Goal: Information Seeking & Learning: Learn about a topic

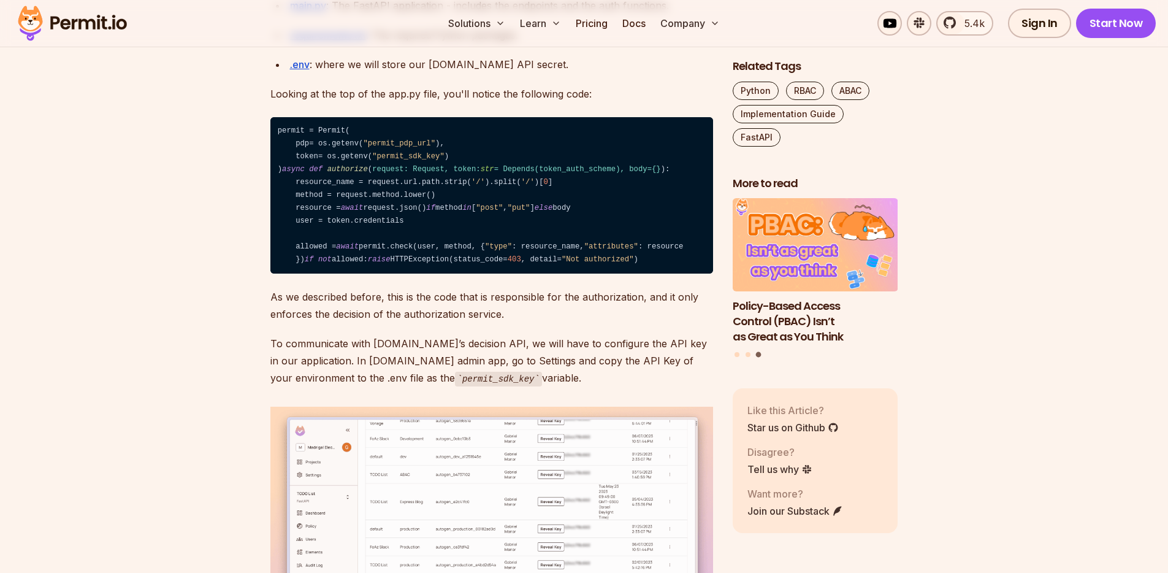
scroll to position [4906, 0]
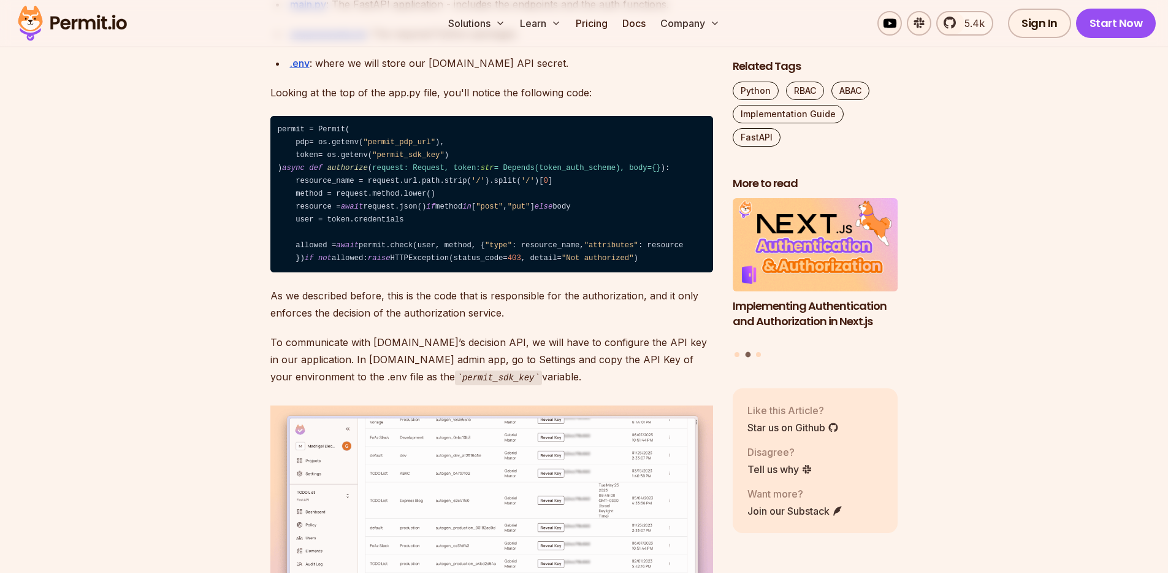
click at [551, 101] on p "Looking at the top of the app.py file, you'll notice the following code:" at bounding box center [491, 92] width 443 height 17
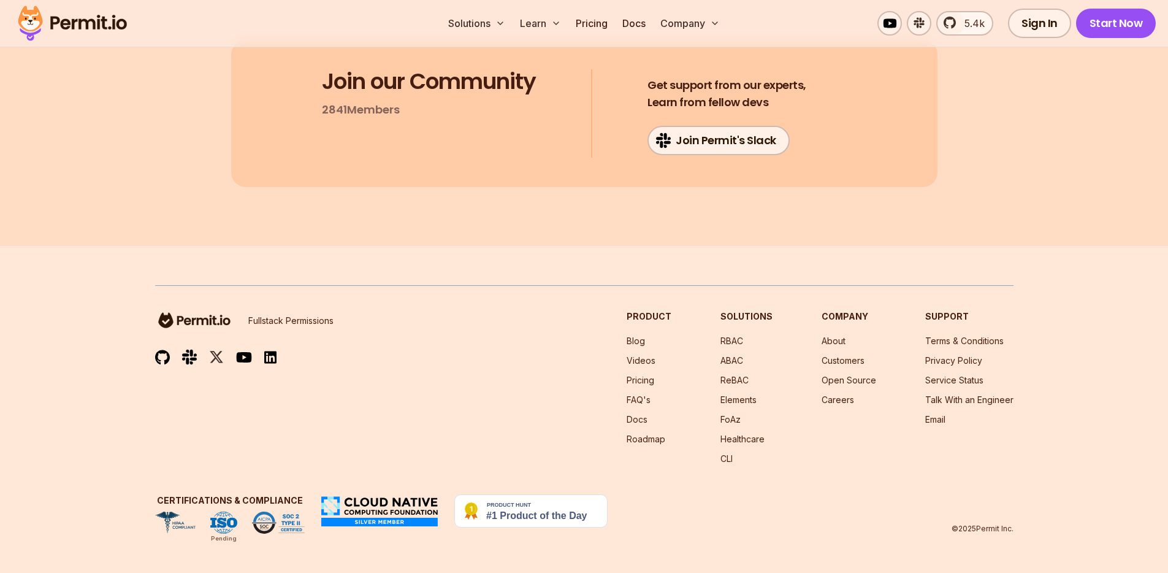
scroll to position [7861, 0]
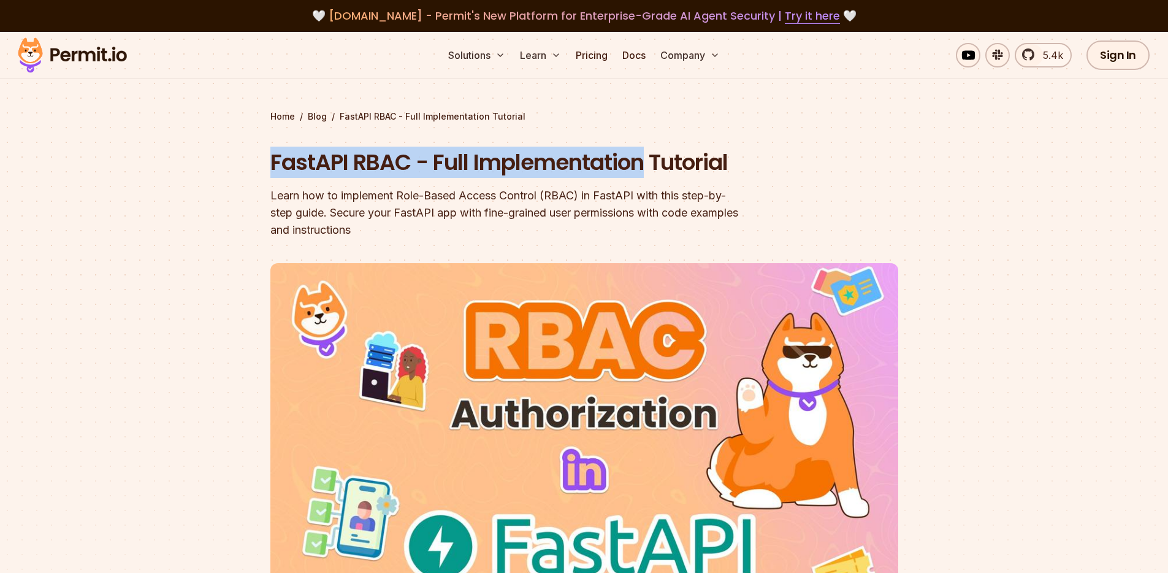
drag, startPoint x: 350, startPoint y: 161, endPoint x: 741, endPoint y: 181, distance: 391.0
click at [703, 178] on section "Home / Blog / FastAPI RBAC - Full Implementation Tutorial FastAPI RBAC - Full I…" at bounding box center [584, 372] width 1168 height 680
click at [750, 178] on header "FastAPI RBAC - Full Implementation Tutorial Learn how to implement Role-Based A…" at bounding box center [584, 414] width 628 height 535
drag, startPoint x: 565, startPoint y: 169, endPoint x: 223, endPoint y: 167, distance: 342.1
click at [223, 167] on section "Home / Blog / FastAPI RBAC - Full Implementation Tutorial FastAPI RBAC - Full I…" at bounding box center [584, 372] width 1168 height 680
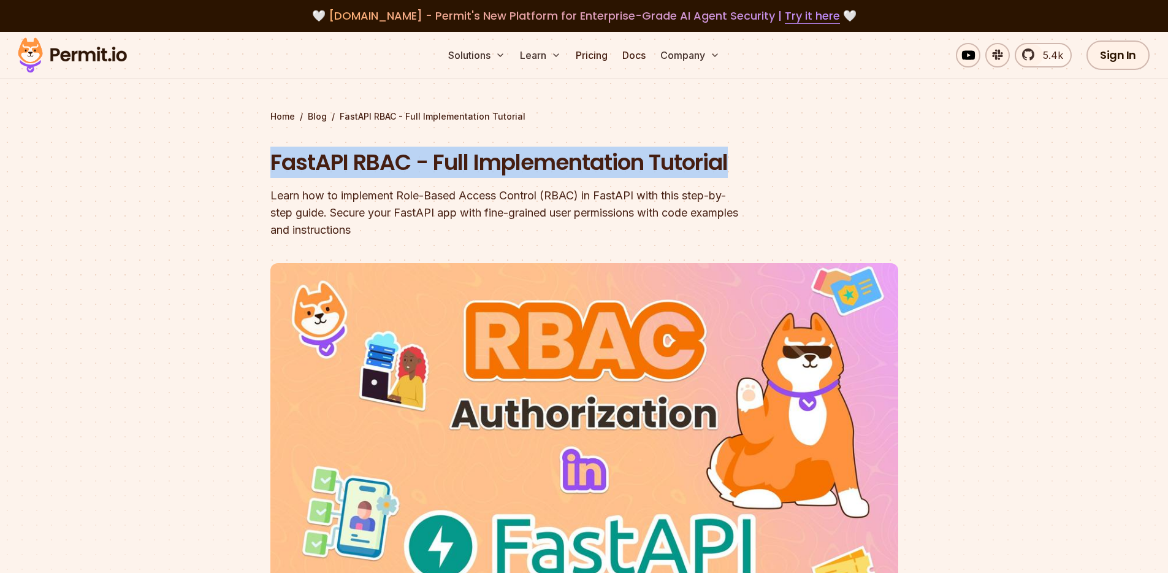
click at [223, 167] on section "Home / Blog / FastAPI RBAC - Full Implementation Tutorial FastAPI RBAC - Full I…" at bounding box center [584, 372] width 1168 height 680
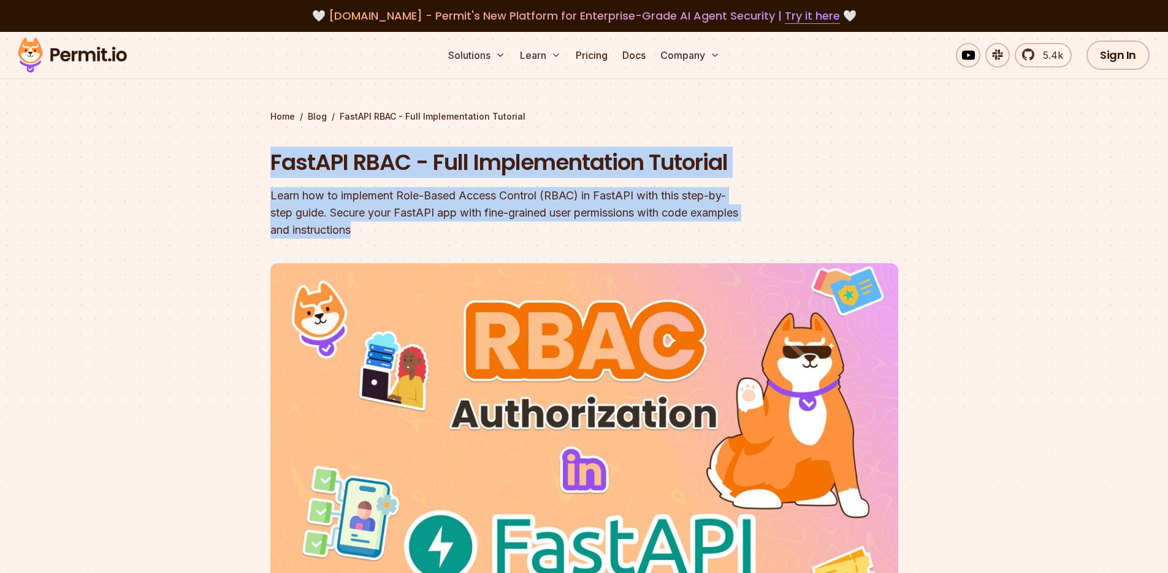
drag, startPoint x: 447, startPoint y: 196, endPoint x: 663, endPoint y: 243, distance: 221.0
click at [663, 243] on section "Home / Blog / FastAPI RBAC - Full Implementation Tutorial FastAPI RBAC - Full I…" at bounding box center [584, 372] width 1168 height 680
click at [663, 243] on header "FastAPI RBAC - Full Implementation Tutorial Learn how to implement Role-Based A…" at bounding box center [584, 414] width 628 height 535
drag, startPoint x: 589, startPoint y: 234, endPoint x: 240, endPoint y: 153, distance: 358.1
click at [241, 154] on section "Home / Blog / FastAPI RBAC - Full Implementation Tutorial FastAPI RBAC - Full I…" at bounding box center [584, 372] width 1168 height 680
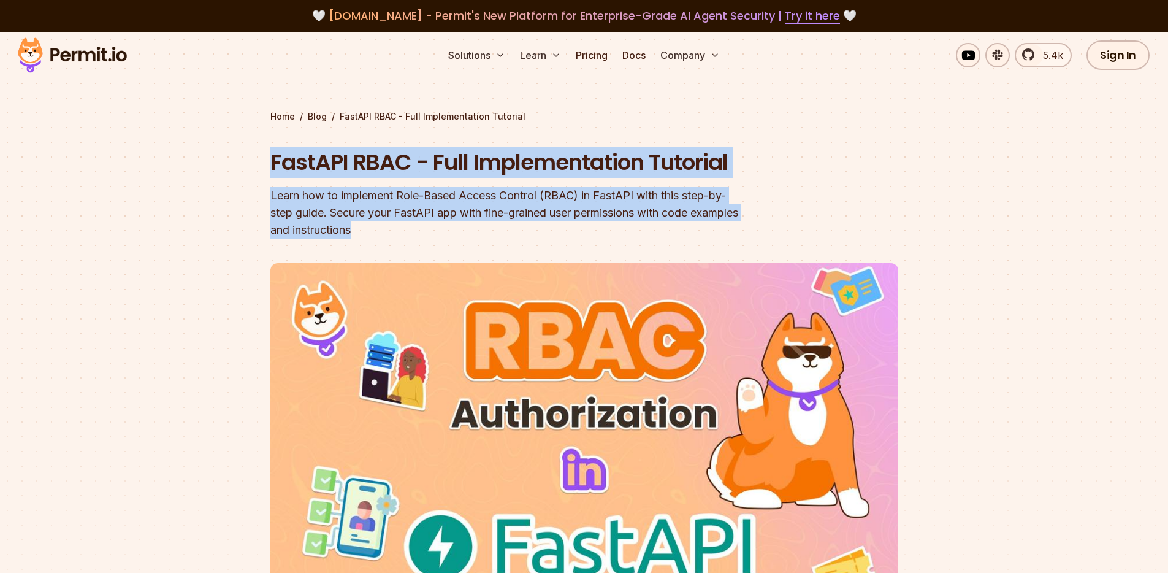
click at [268, 154] on section "Home / Blog / FastAPI RBAC - Full Implementation Tutorial FastAPI RBAC - Full I…" at bounding box center [584, 372] width 1168 height 680
drag, startPoint x: 324, startPoint y: 165, endPoint x: 684, endPoint y: 218, distance: 363.1
click at [683, 217] on section "Home / Blog / FastAPI RBAC - Full Implementation Tutorial FastAPI RBAC - Full I…" at bounding box center [584, 372] width 1168 height 680
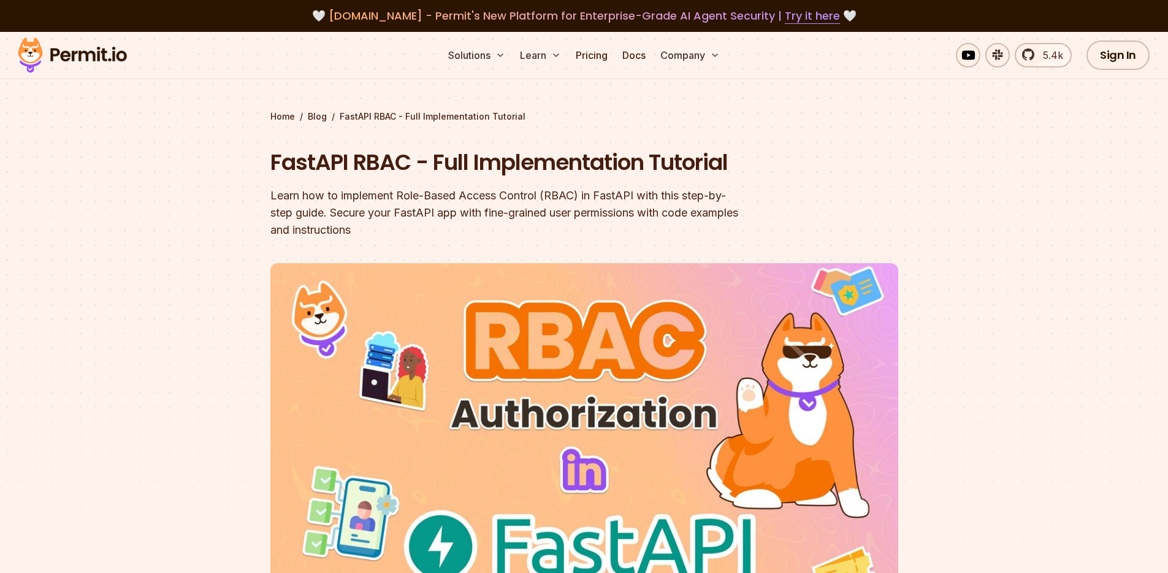
click at [600, 216] on div "Learn how to implement Role-Based Access Control (RBAC) in FastAPI with this st…" at bounding box center [505, 212] width 471 height 51
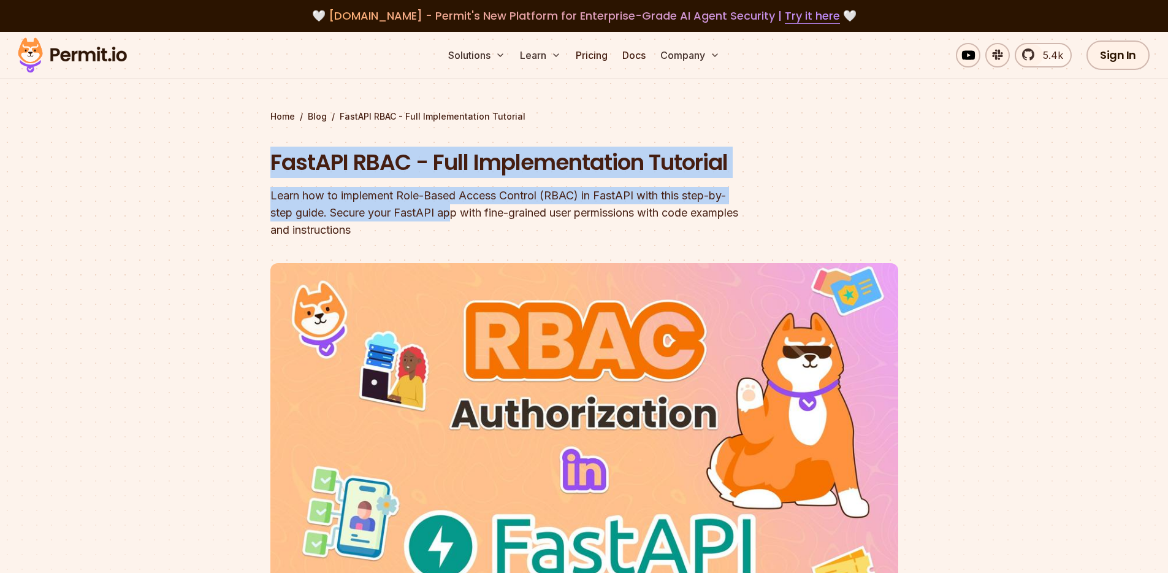
drag, startPoint x: 421, startPoint y: 208, endPoint x: 246, endPoint y: 149, distance: 184.9
click at [243, 150] on section "Home / Blog / FastAPI RBAC - Full Implementation Tutorial FastAPI RBAC - Full I…" at bounding box center [584, 372] width 1168 height 680
click at [257, 150] on section "Home / Blog / FastAPI RBAC - Full Implementation Tutorial FastAPI RBAC - Full I…" at bounding box center [584, 372] width 1168 height 680
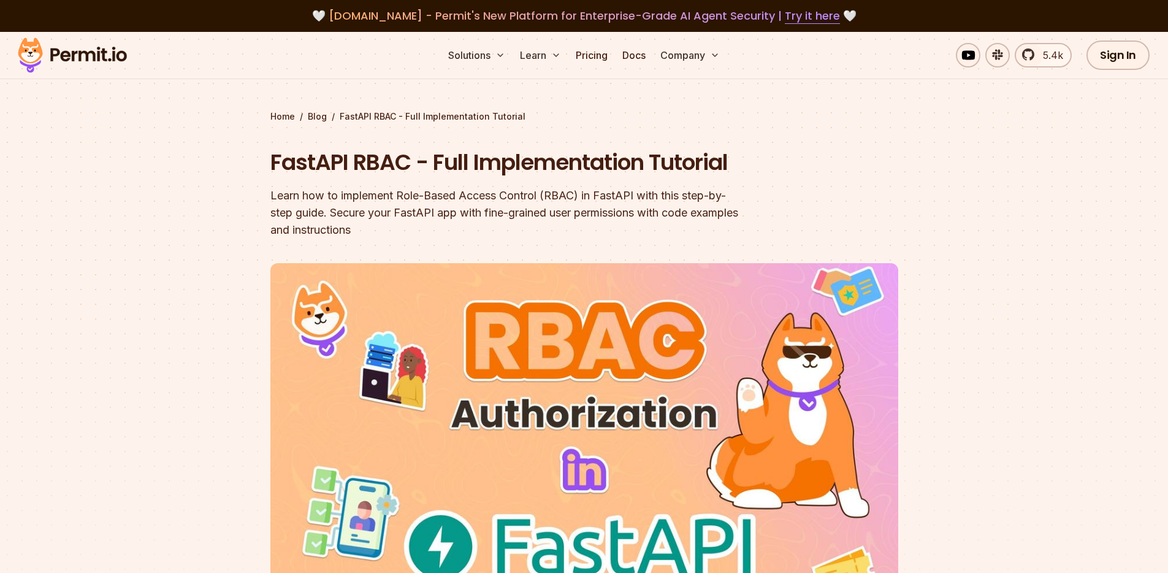
drag, startPoint x: 406, startPoint y: 237, endPoint x: 204, endPoint y: 179, distance: 210.4
click at [204, 179] on section "Home / Blog / FastAPI RBAC - Full Implementation Tutorial FastAPI RBAC - Full I…" at bounding box center [584, 372] width 1168 height 680
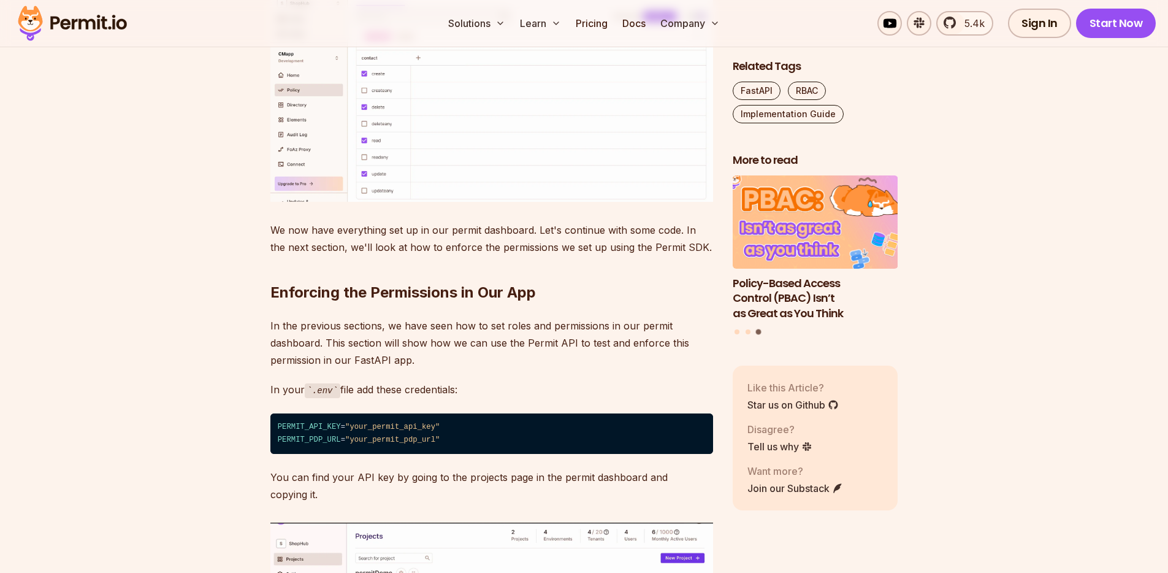
scroll to position [5911, 0]
